Goal: Task Accomplishment & Management: Complete application form

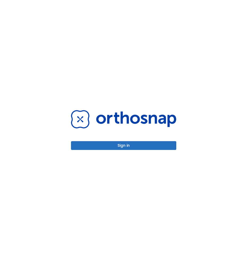
click at [133, 141] on div "Sign in" at bounding box center [123, 130] width 105 height 40
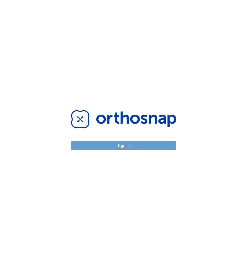
click at [133, 143] on button "Sign in" at bounding box center [123, 145] width 105 height 9
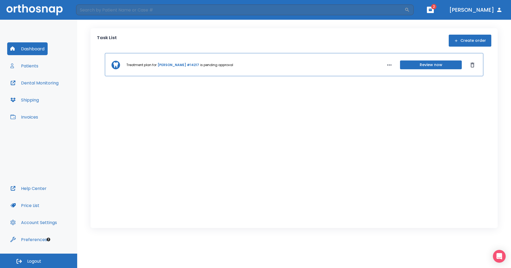
click at [247, 9] on icon "button" at bounding box center [430, 10] width 3 height 2
click at [247, 30] on li "[PERSON_NAME] 1" at bounding box center [413, 32] width 57 height 11
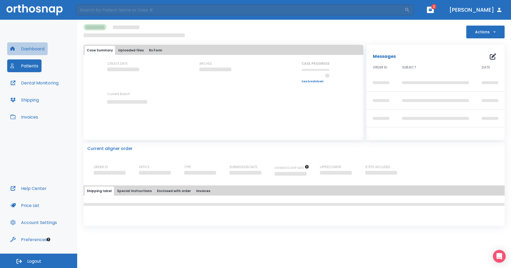
click at [15, 51] on icon "button" at bounding box center [12, 48] width 5 height 5
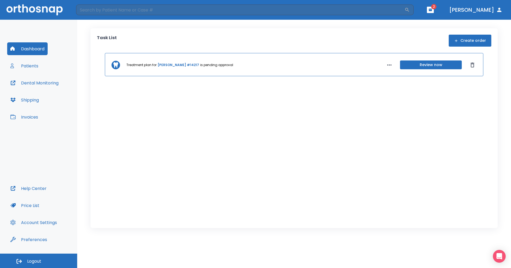
click at [21, 65] on button "Patients" at bounding box center [24, 65] width 34 height 13
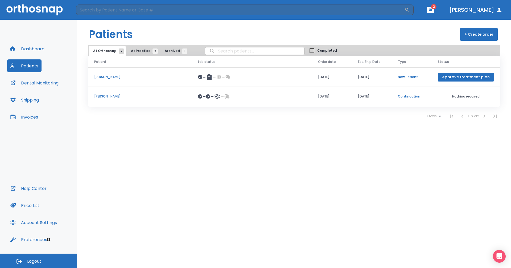
click at [247, 77] on button "Approve treatment plan" at bounding box center [466, 77] width 56 height 9
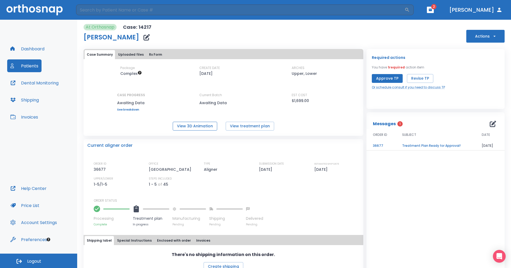
click at [196, 128] on button "View 3D Animation" at bounding box center [195, 126] width 44 height 9
click at [247, 79] on button "Approve TP" at bounding box center [387, 78] width 31 height 9
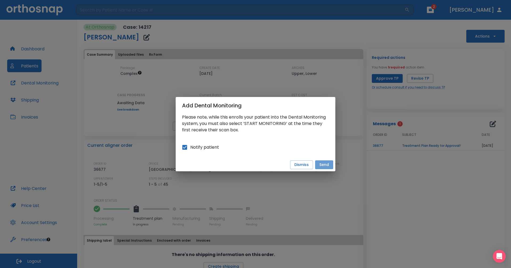
click at [247, 166] on button "Send" at bounding box center [324, 164] width 18 height 9
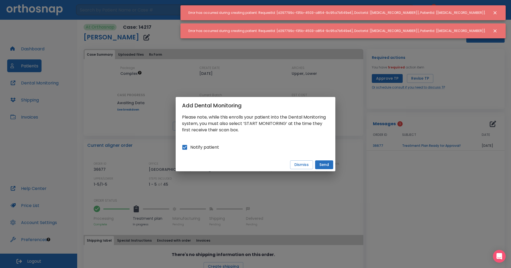
click at [247, 11] on icon "Close notification" at bounding box center [494, 12] width 5 height 5
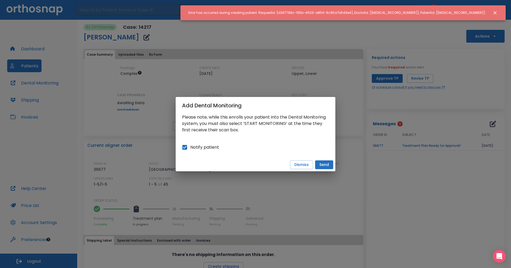
click at [247, 12] on icon "Close notification" at bounding box center [494, 12] width 5 height 5
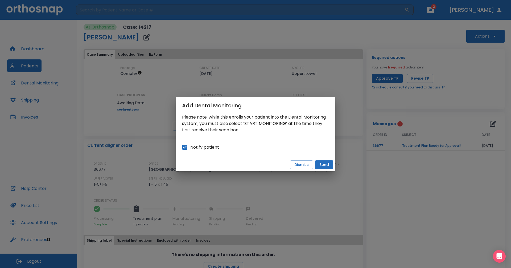
click at [247, 166] on button "Send" at bounding box center [324, 164] width 18 height 9
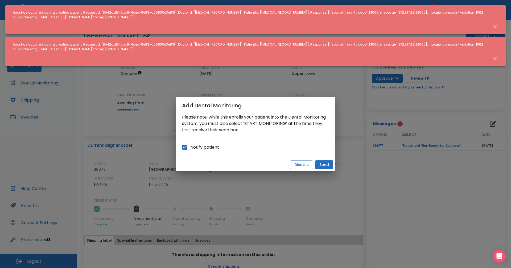
click at [247, 57] on icon "Close notification" at bounding box center [494, 58] width 3 height 3
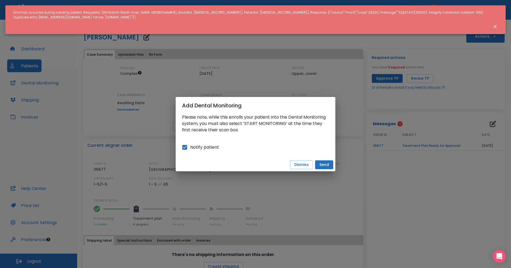
click at [247, 25] on icon "Close notification" at bounding box center [494, 26] width 5 height 5
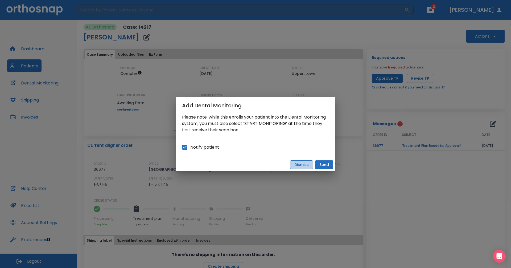
click at [247, 166] on button "Dismiss" at bounding box center [301, 164] width 23 height 9
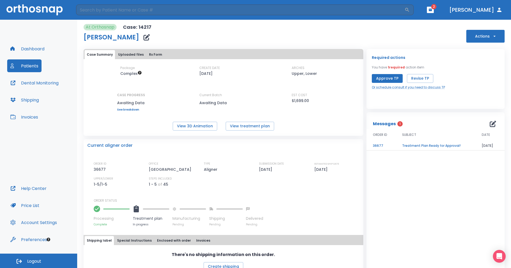
click at [247, 77] on button "Approve TP" at bounding box center [387, 78] width 31 height 9
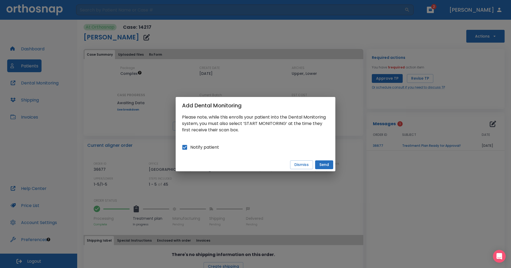
click at [247, 165] on button "Send" at bounding box center [324, 164] width 18 height 9
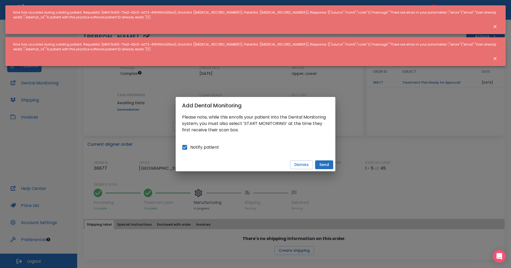
click at [247, 24] on button "Close notification" at bounding box center [495, 27] width 10 height 10
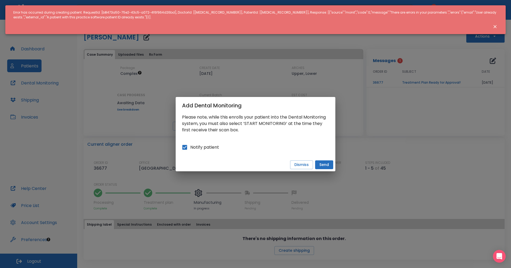
click at [247, 24] on icon "Close notification" at bounding box center [494, 26] width 5 height 5
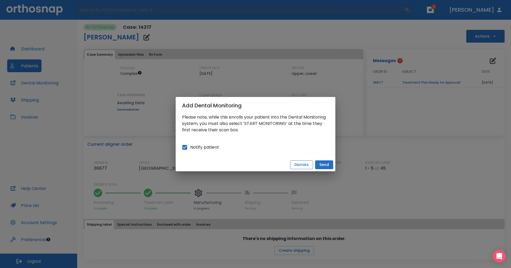
click at [247, 165] on button "Dismiss" at bounding box center [301, 164] width 23 height 9
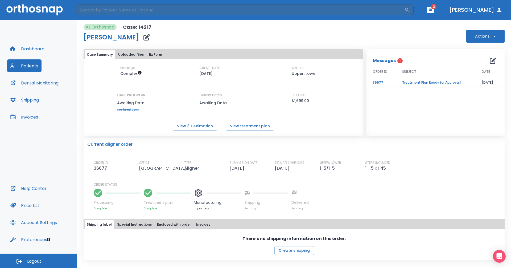
click at [247, 80] on td "Treatment Plan Ready for Approval!" at bounding box center [436, 82] width 80 height 9
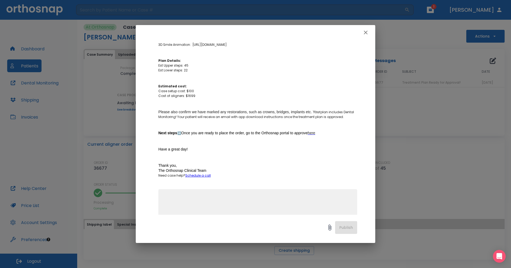
scroll to position [80, 0]
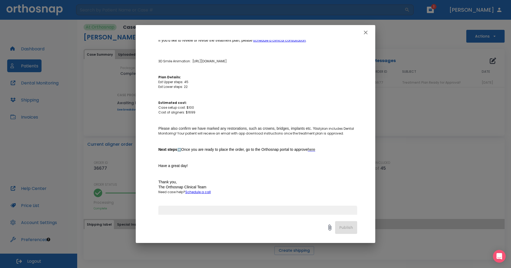
click at [247, 31] on icon "button" at bounding box center [365, 32] width 6 height 6
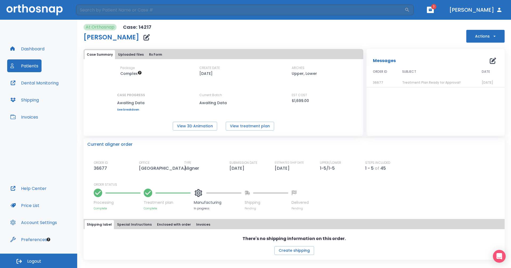
click at [247, 34] on button "Actions" at bounding box center [485, 36] width 38 height 13
click at [247, 11] on div at bounding box center [255, 134] width 511 height 268
click at [247, 11] on icon "button" at bounding box center [430, 10] width 3 height 2
click at [247, 23] on li "[PERSON_NAME] 1" at bounding box center [426, 21] width 57 height 11
